Goal: Transaction & Acquisition: Purchase product/service

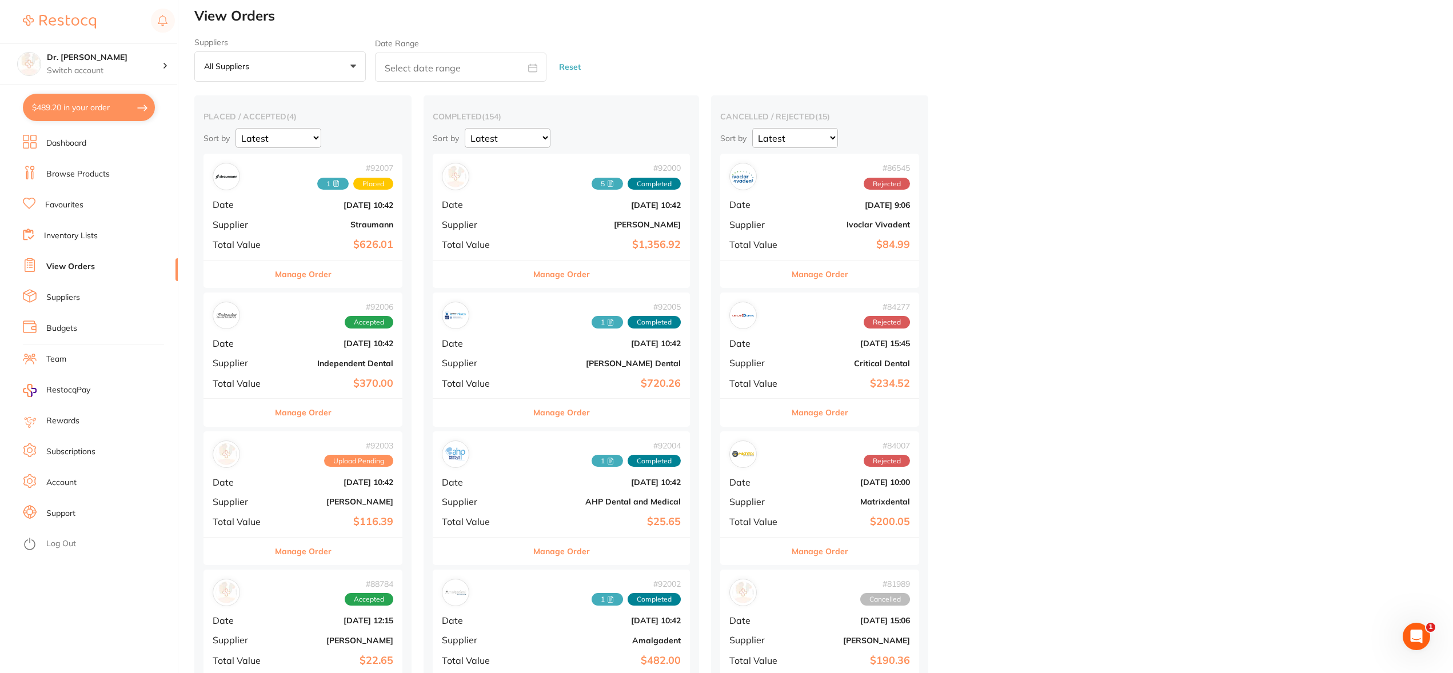
scroll to position [6, 0]
drag, startPoint x: 86, startPoint y: 172, endPoint x: 189, endPoint y: 132, distance: 109.9
click at [87, 172] on link "Browse Products" at bounding box center [77, 174] width 63 height 11
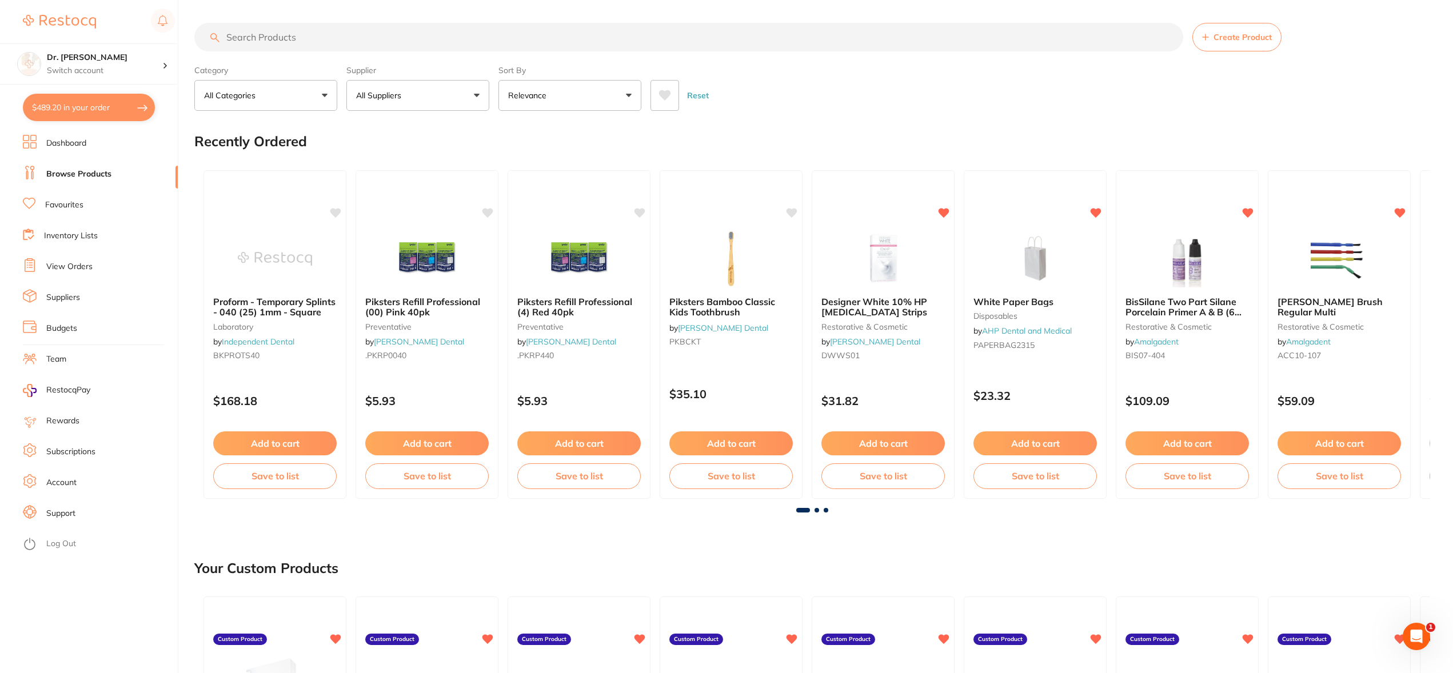
click at [261, 34] on input "search" at bounding box center [688, 37] width 989 height 29
type input "endo frost"
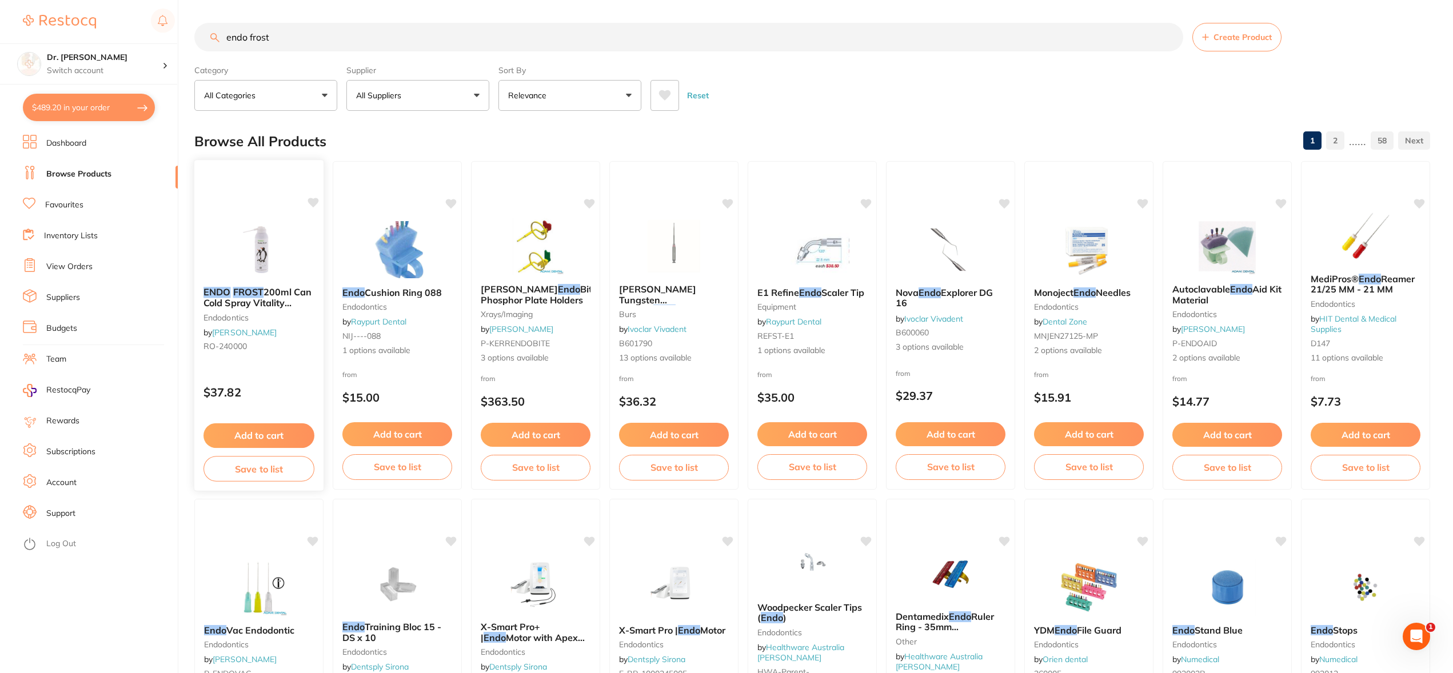
click at [316, 203] on icon at bounding box center [313, 203] width 11 height 10
click at [247, 446] on button "Add to cart" at bounding box center [258, 436] width 111 height 25
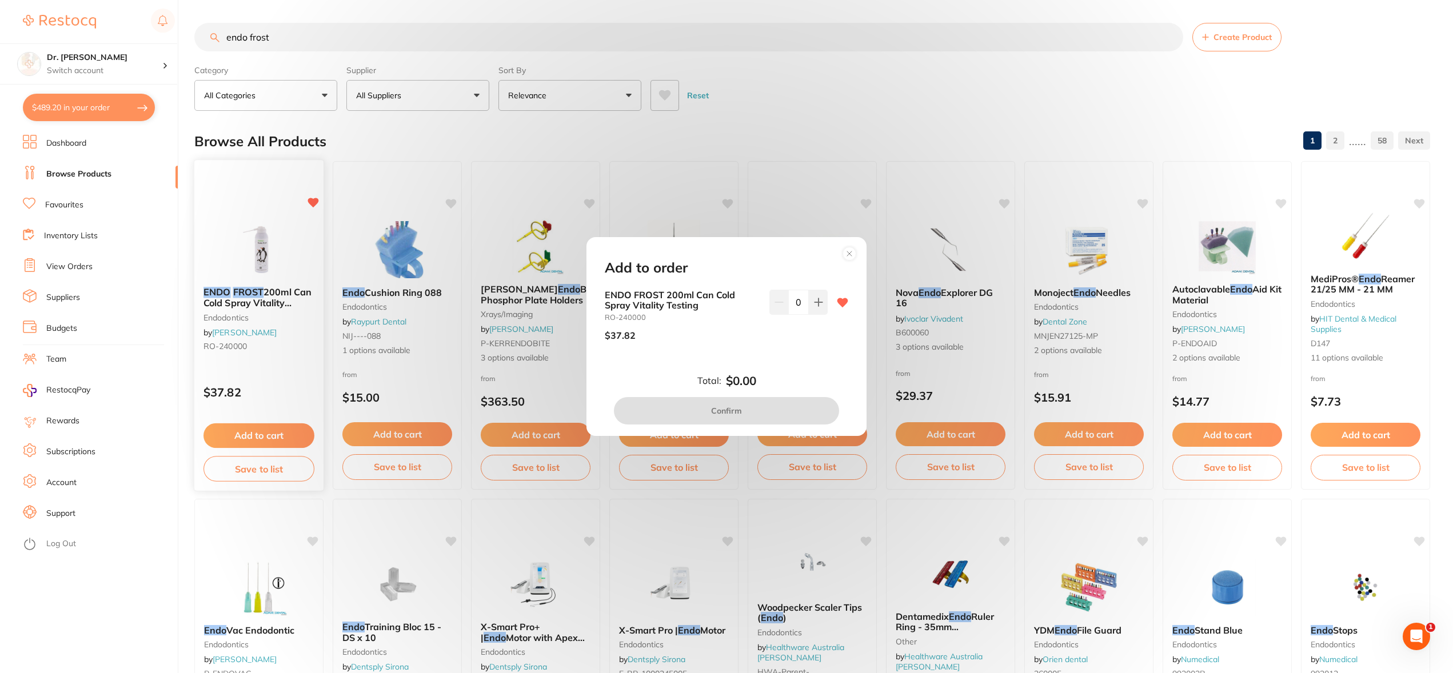
drag, startPoint x: 251, startPoint y: 441, endPoint x: 314, endPoint y: 418, distance: 66.7
click at [251, 441] on div "Add to order ENDO FROST 200ml Can Cold Spray Vitality Testing RO-240000 $37.82 …" at bounding box center [726, 336] width 1453 height 673
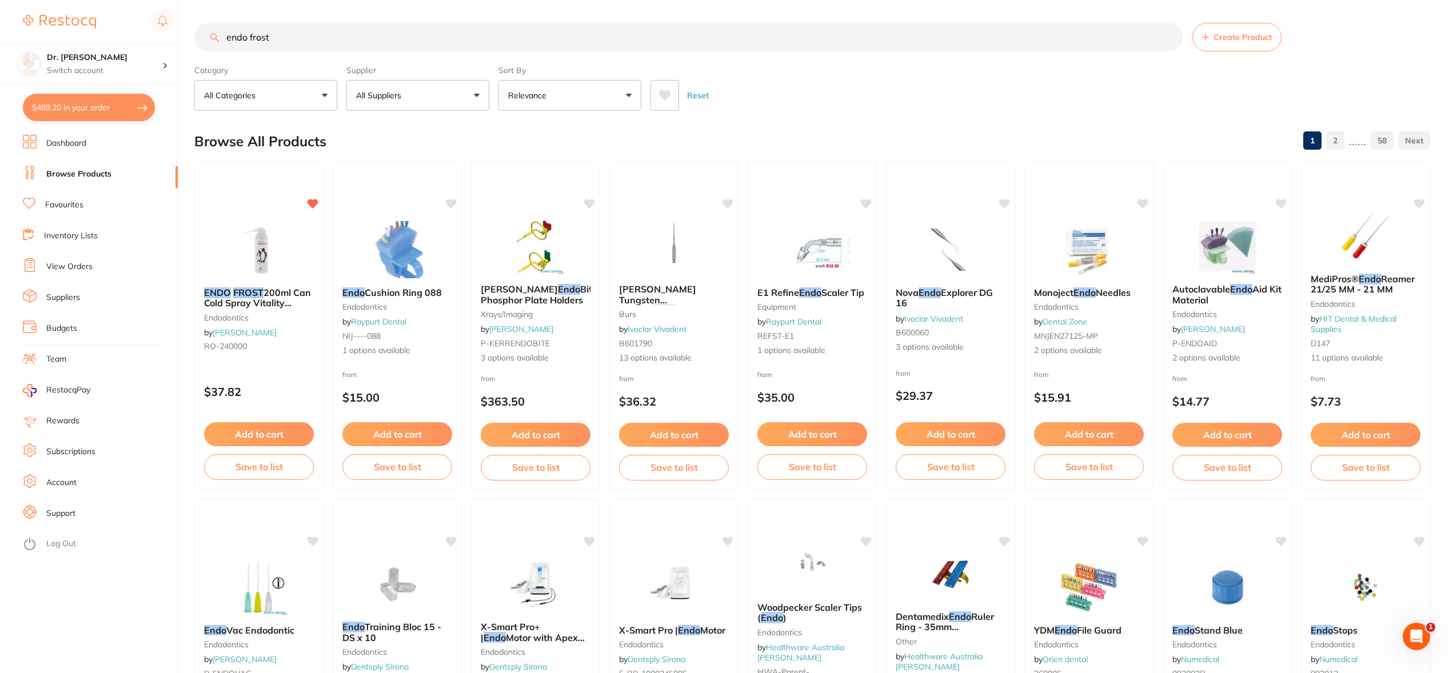
drag, startPoint x: 250, startPoint y: 428, endPoint x: 257, endPoint y: 422, distance: 8.9
click at [251, 428] on button "Add to cart" at bounding box center [259, 434] width 110 height 24
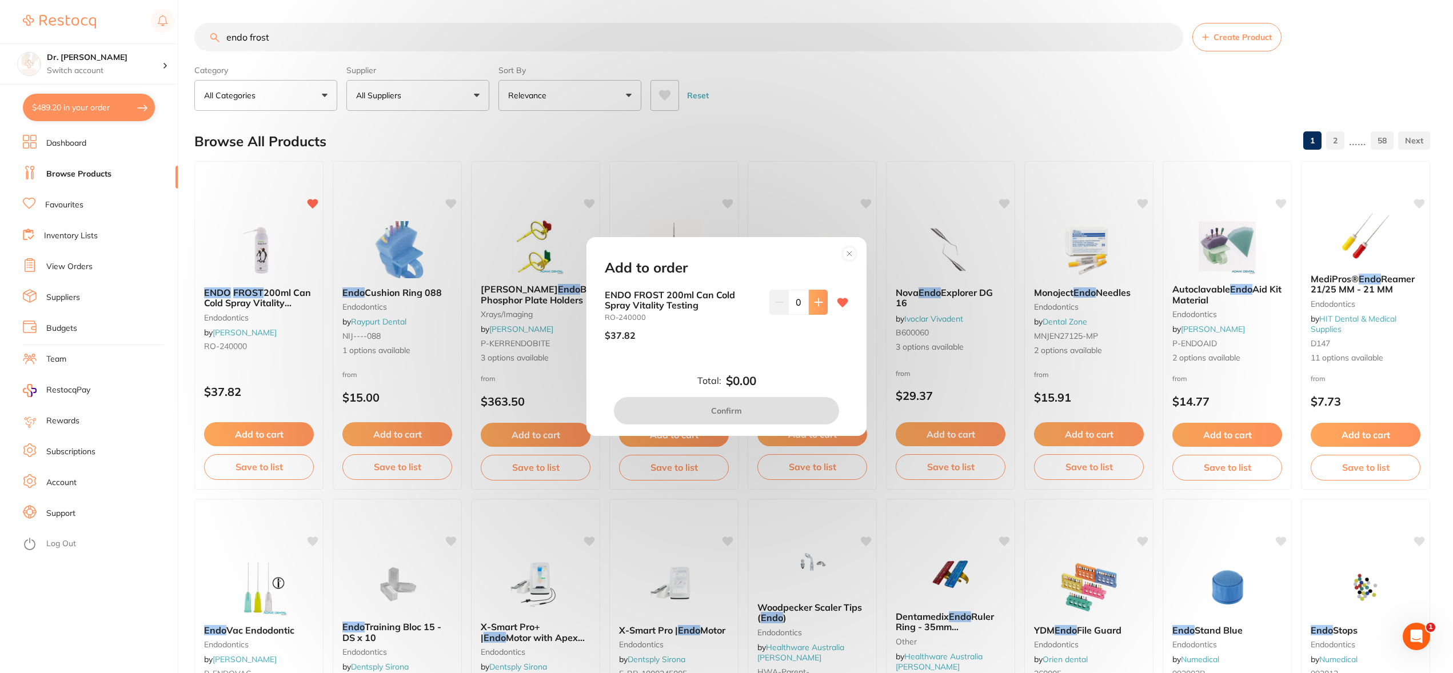
drag, startPoint x: 822, startPoint y: 297, endPoint x: 817, endPoint y: 301, distance: 6.1
click at [822, 297] on button at bounding box center [818, 302] width 19 height 25
type input "1"
click at [738, 406] on button "Confirm" at bounding box center [726, 410] width 225 height 27
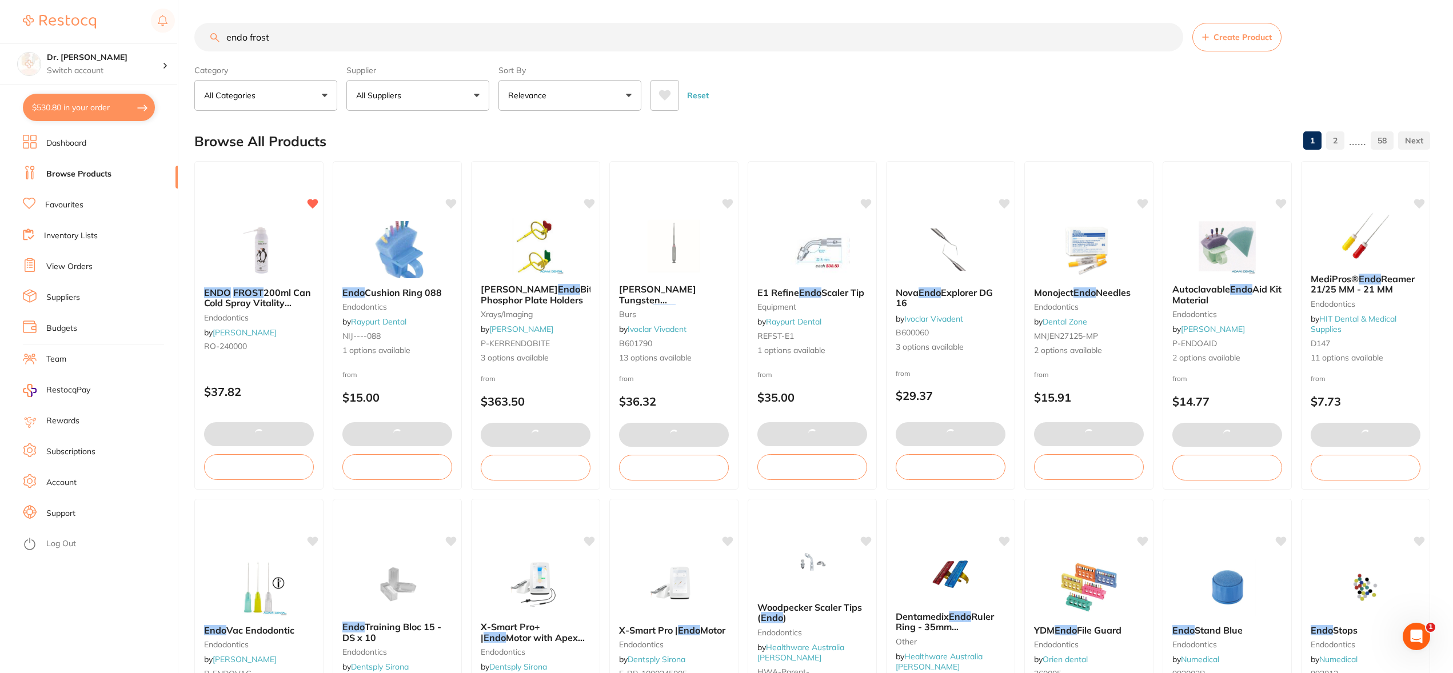
drag, startPoint x: 297, startPoint y: 34, endPoint x: 89, endPoint y: 30, distance: 208.1
click at [92, 31] on div "$530.80 Dr. [PERSON_NAME] Switch account Dr. [PERSON_NAME] $530.80 in your orde…" at bounding box center [726, 336] width 1453 height 673
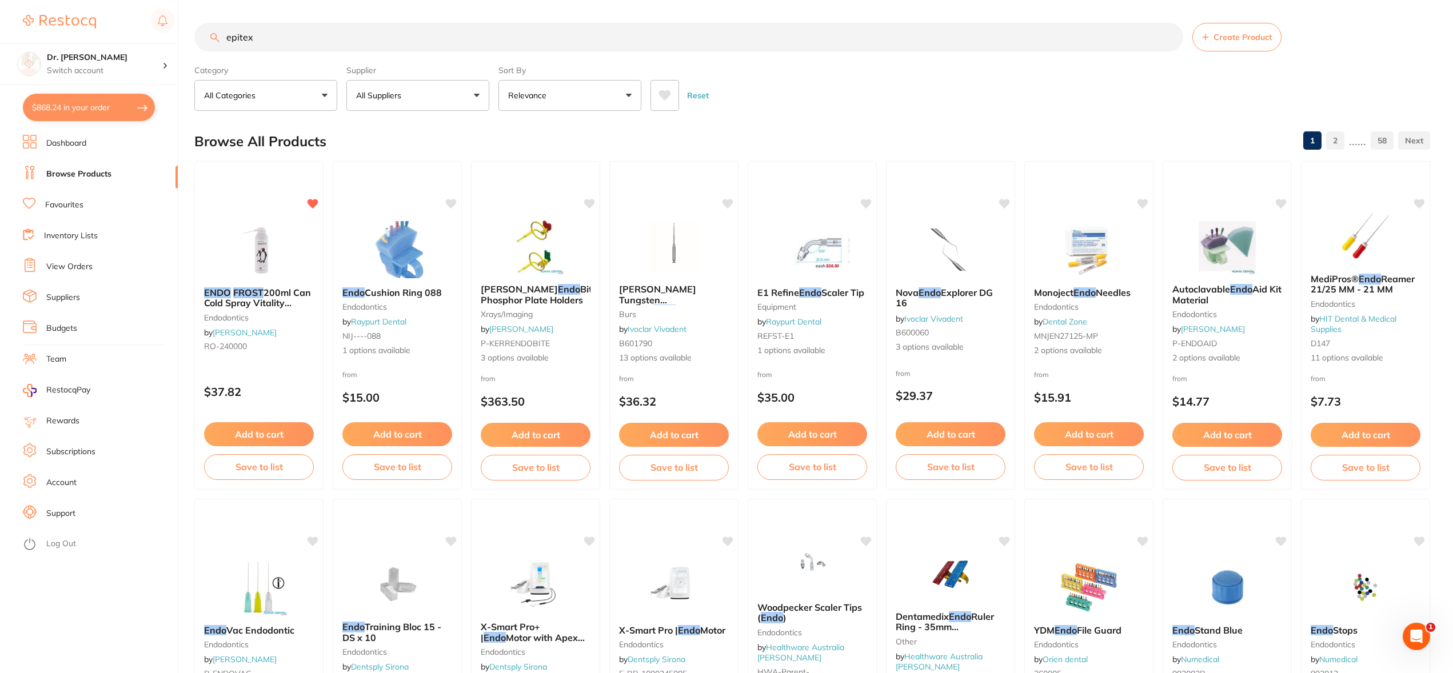
type input "epitex"
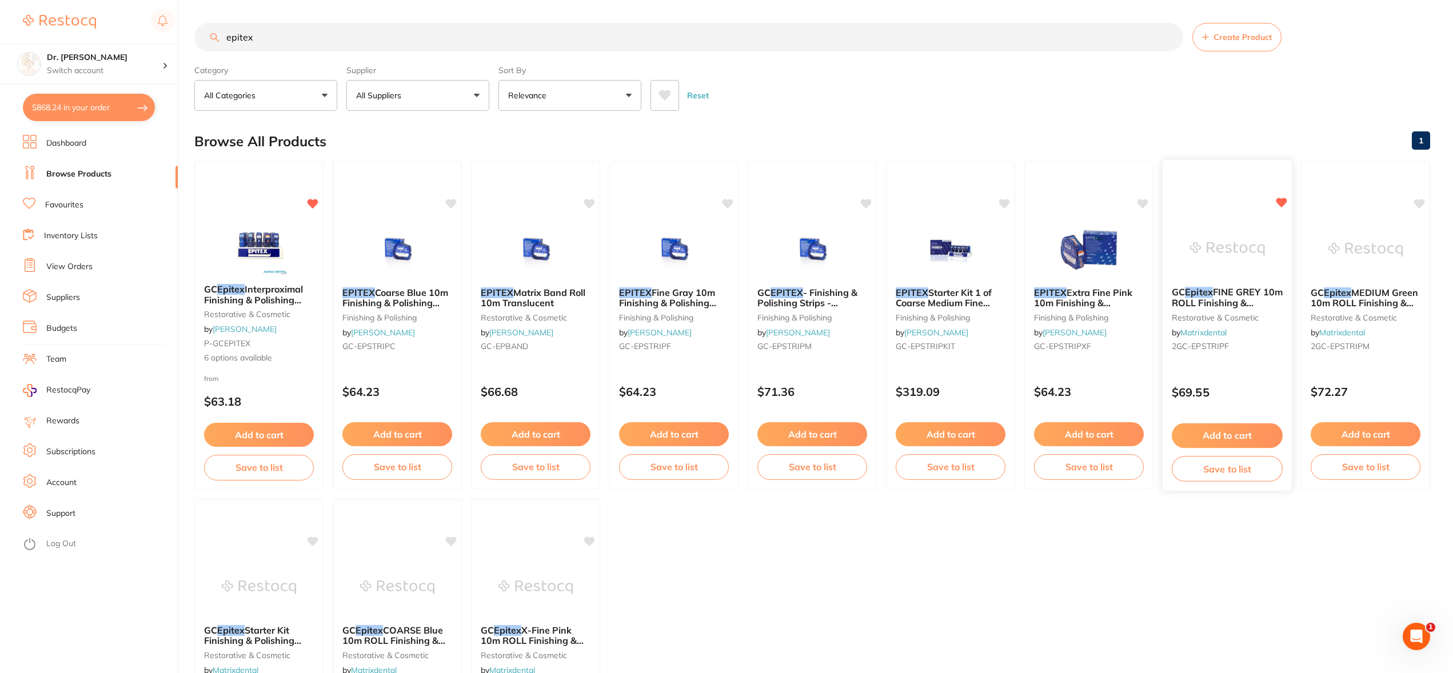
click at [1243, 432] on button "Add to cart" at bounding box center [1227, 436] width 111 height 25
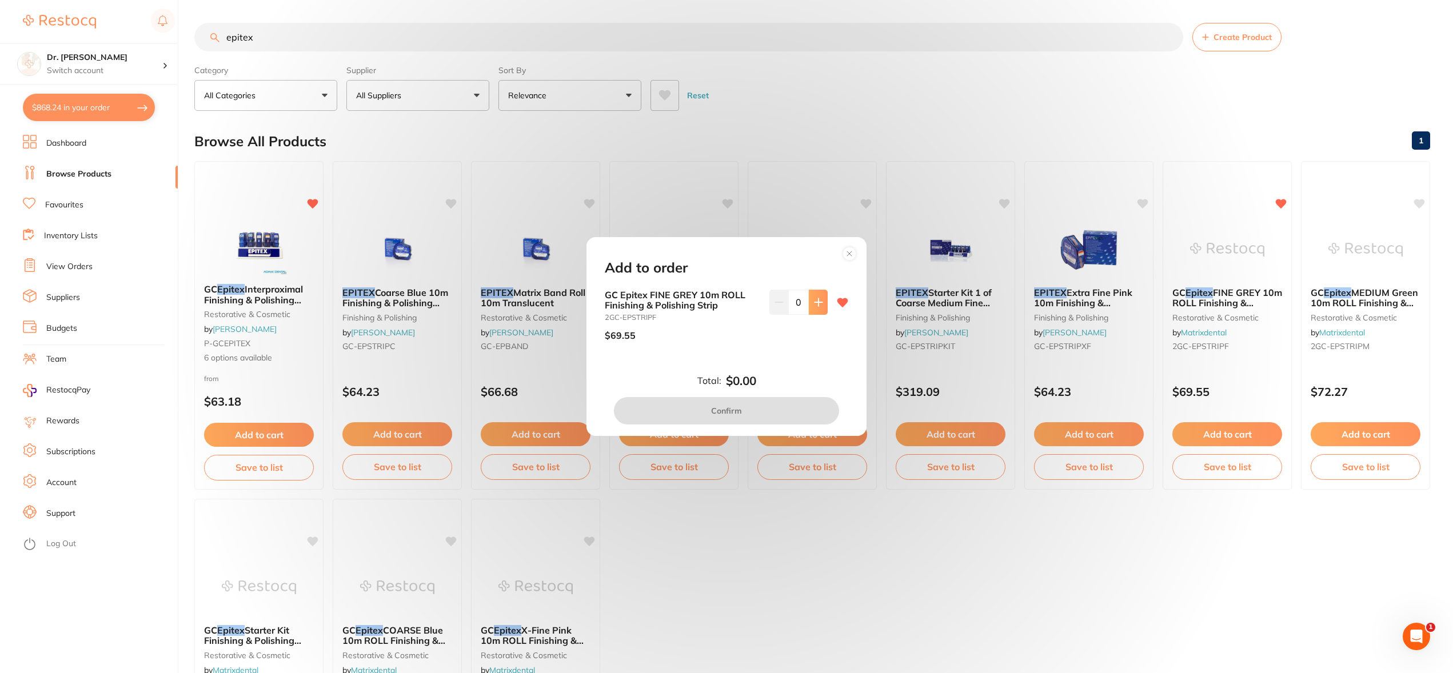
click at [814, 298] on icon at bounding box center [818, 302] width 9 height 9
type input "1"
click at [713, 404] on button "Confirm" at bounding box center [726, 410] width 225 height 27
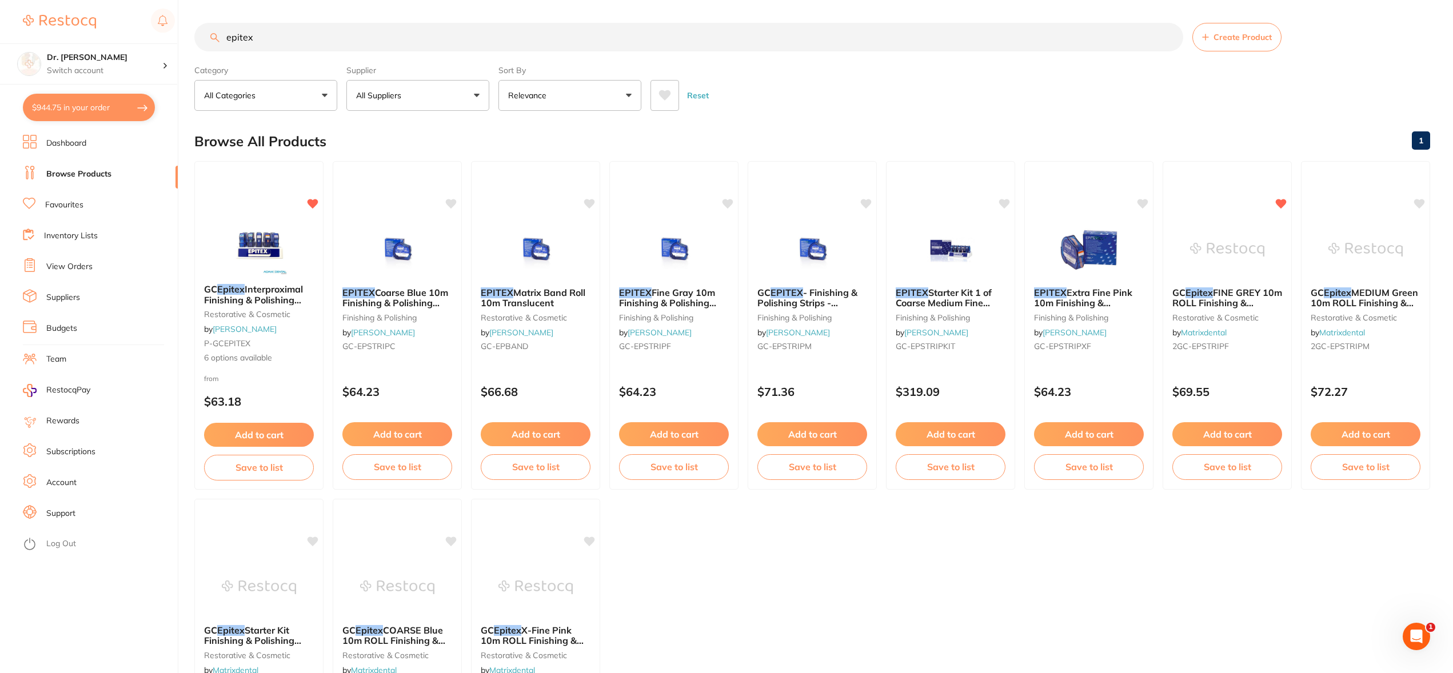
click at [95, 99] on button "$944.75 in your order" at bounding box center [89, 107] width 132 height 27
checkbox input "true"
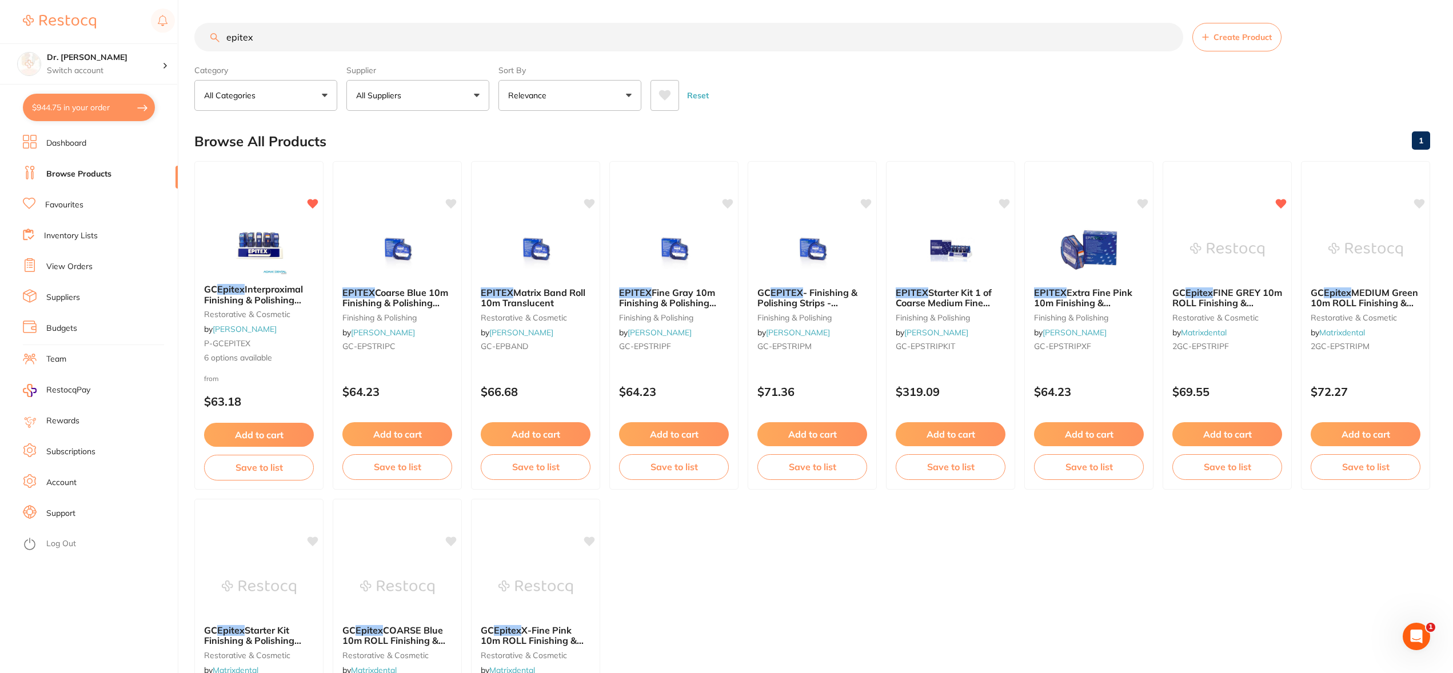
checkbox input "true"
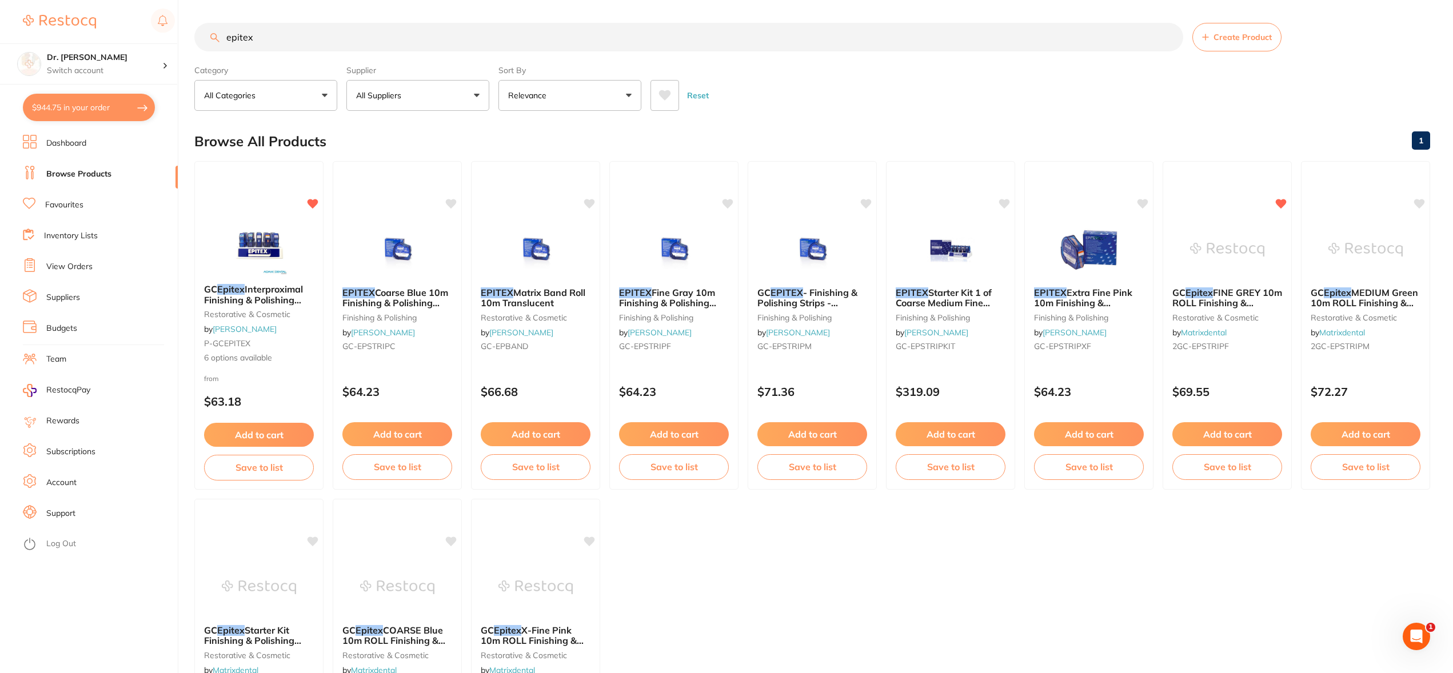
checkbox input "true"
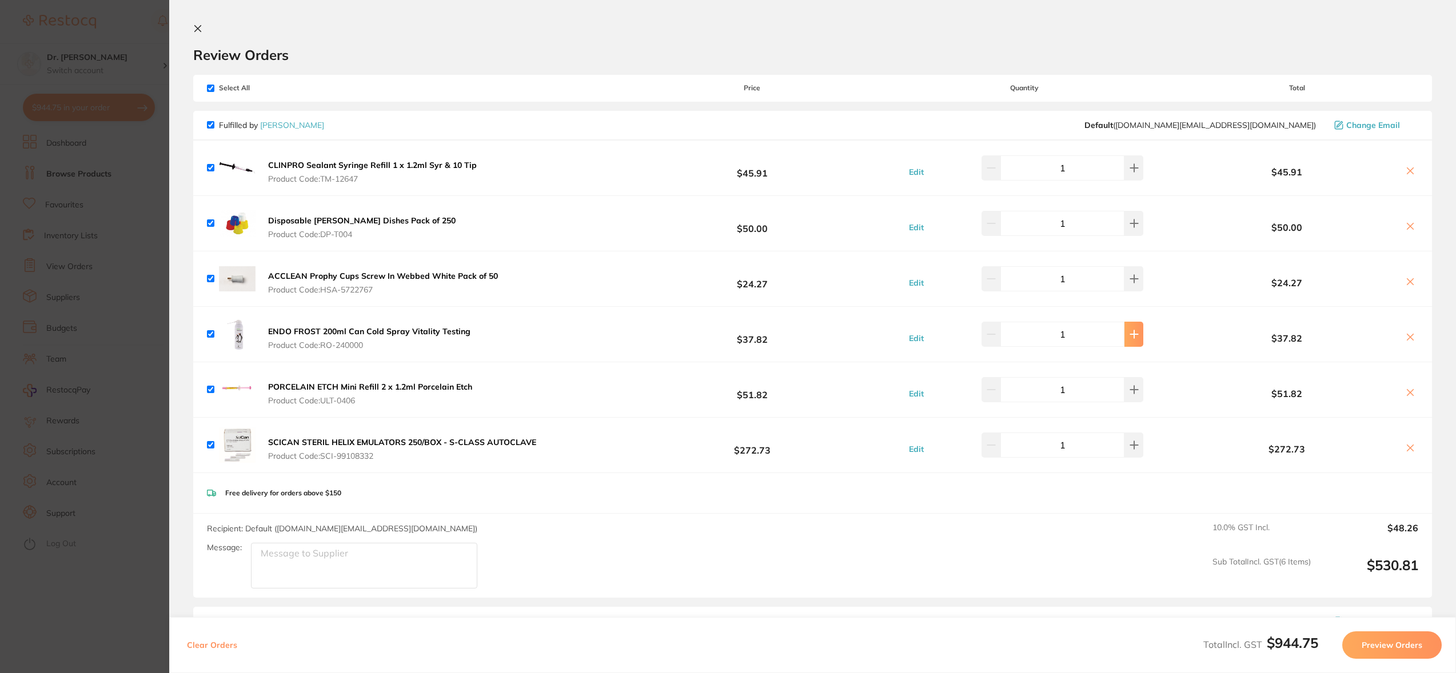
click at [1129, 340] on button at bounding box center [1133, 334] width 19 height 25
type input "2"
click at [196, 29] on icon at bounding box center [197, 28] width 9 height 9
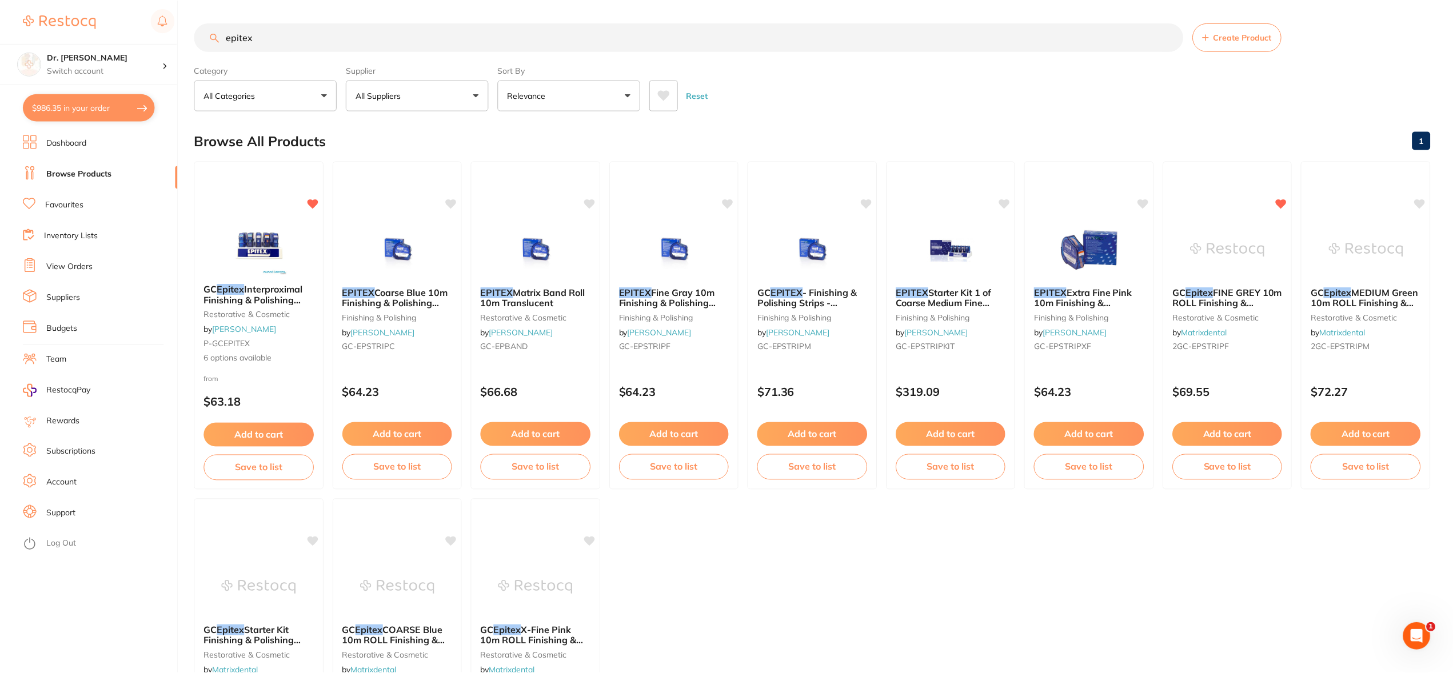
scroll to position [6, 0]
